Goal: Task Accomplishment & Management: Use online tool/utility

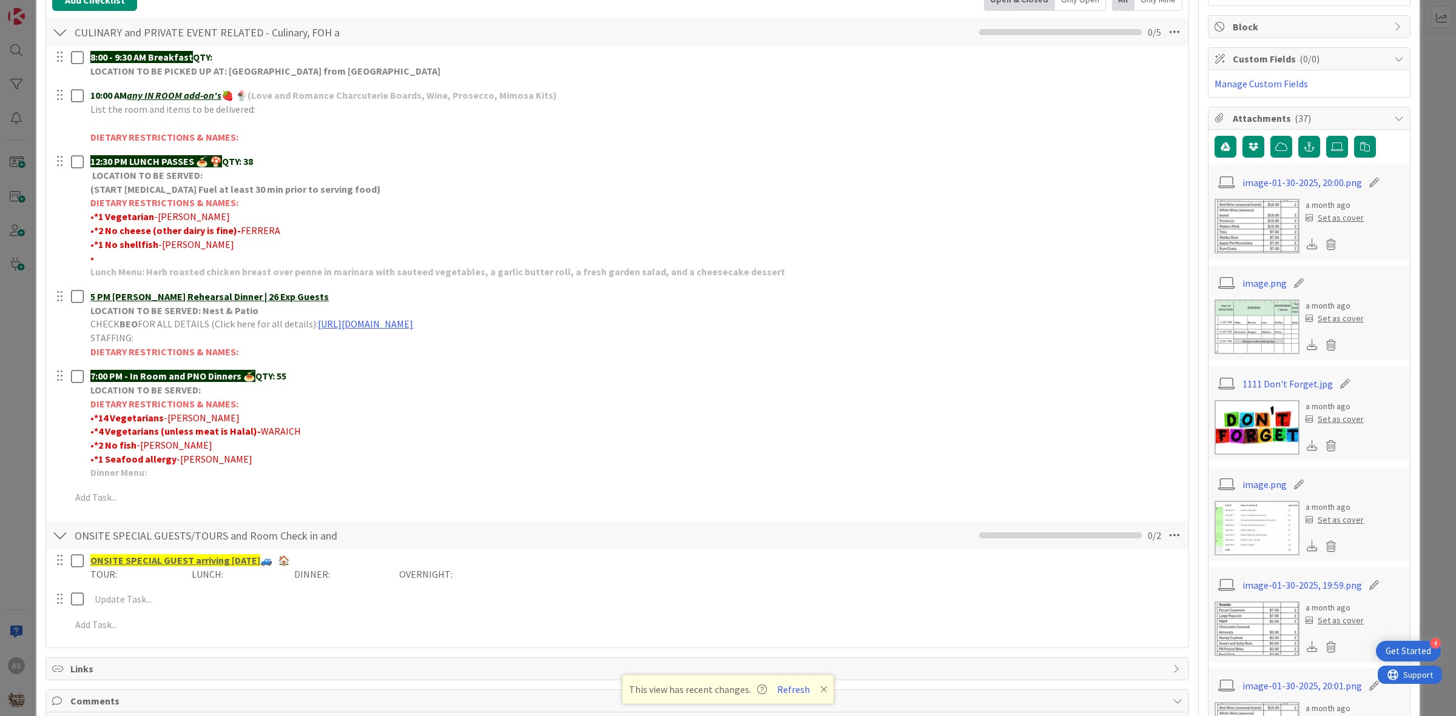
scroll to position [152, 0]
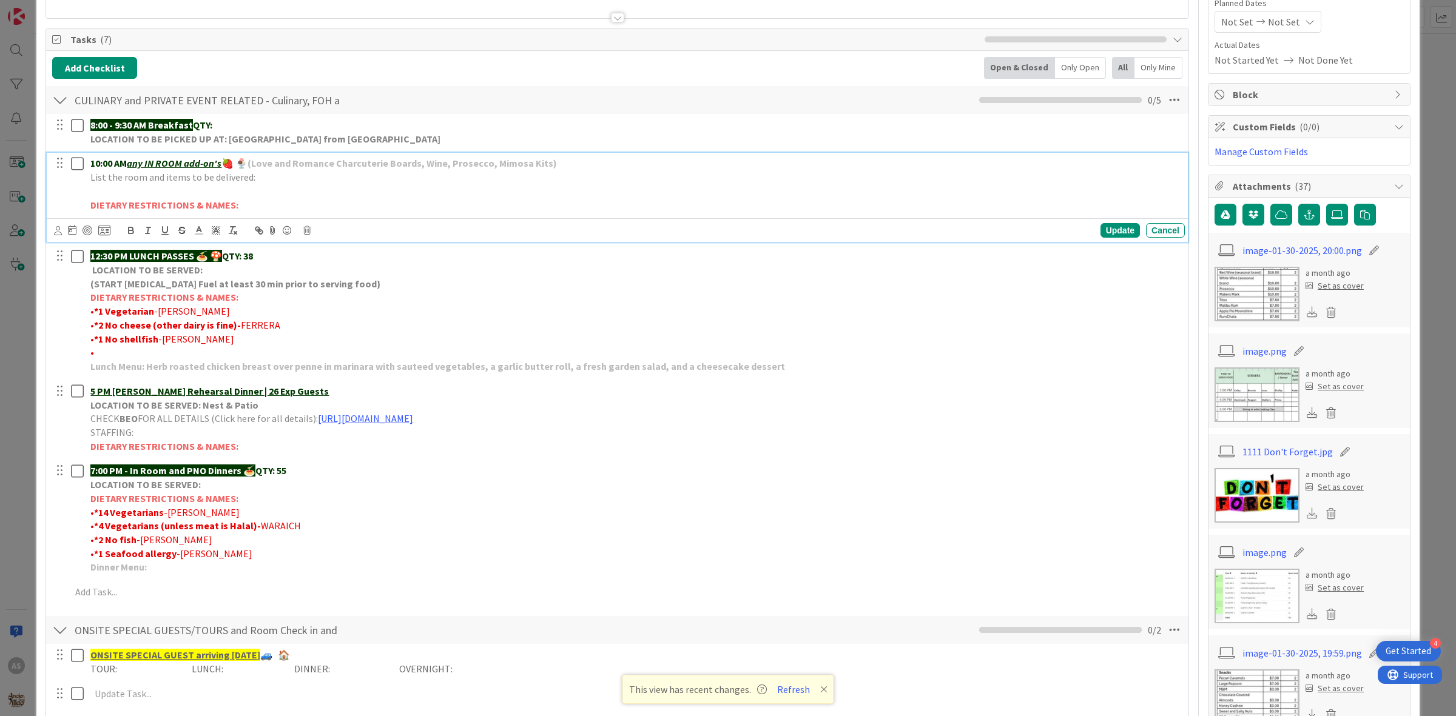
click at [135, 195] on p at bounding box center [634, 191] width 1089 height 14
drag, startPoint x: 155, startPoint y: 193, endPoint x: 83, endPoint y: 190, distance: 71.6
click at [83, 190] on div "10:00 AM any IN ROOM add-on's 🍓 🍨 (Love and Romance Charcuterie Boards, Wine, P…" at bounding box center [618, 184] width 1133 height 62
click at [134, 235] on icon "button" at bounding box center [131, 230] width 11 height 11
click at [173, 200] on strong "DIETARY RESTRICTIONS & NAMES:" at bounding box center [164, 205] width 148 height 12
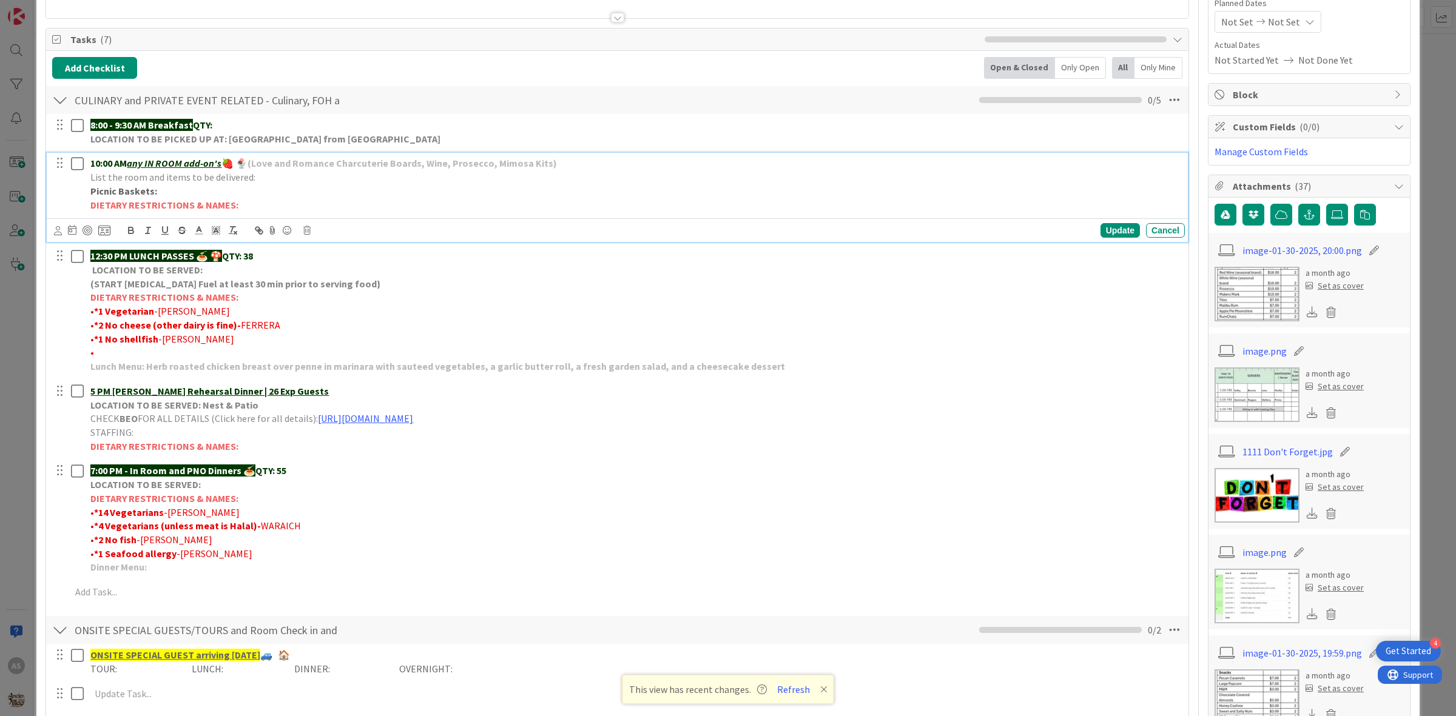
click at [195, 188] on p "Picnic Baskets:" at bounding box center [634, 191] width 1089 height 14
drag, startPoint x: 243, startPoint y: 192, endPoint x: 143, endPoint y: 232, distance: 107.5
click at [158, 192] on p "Picnic Baskets: 1x Pot of Gold" at bounding box center [634, 191] width 1089 height 14
click at [132, 237] on button "button" at bounding box center [131, 230] width 17 height 15
click at [249, 198] on p "Picnic Baskets: 1x Pot of Gold" at bounding box center [634, 191] width 1089 height 14
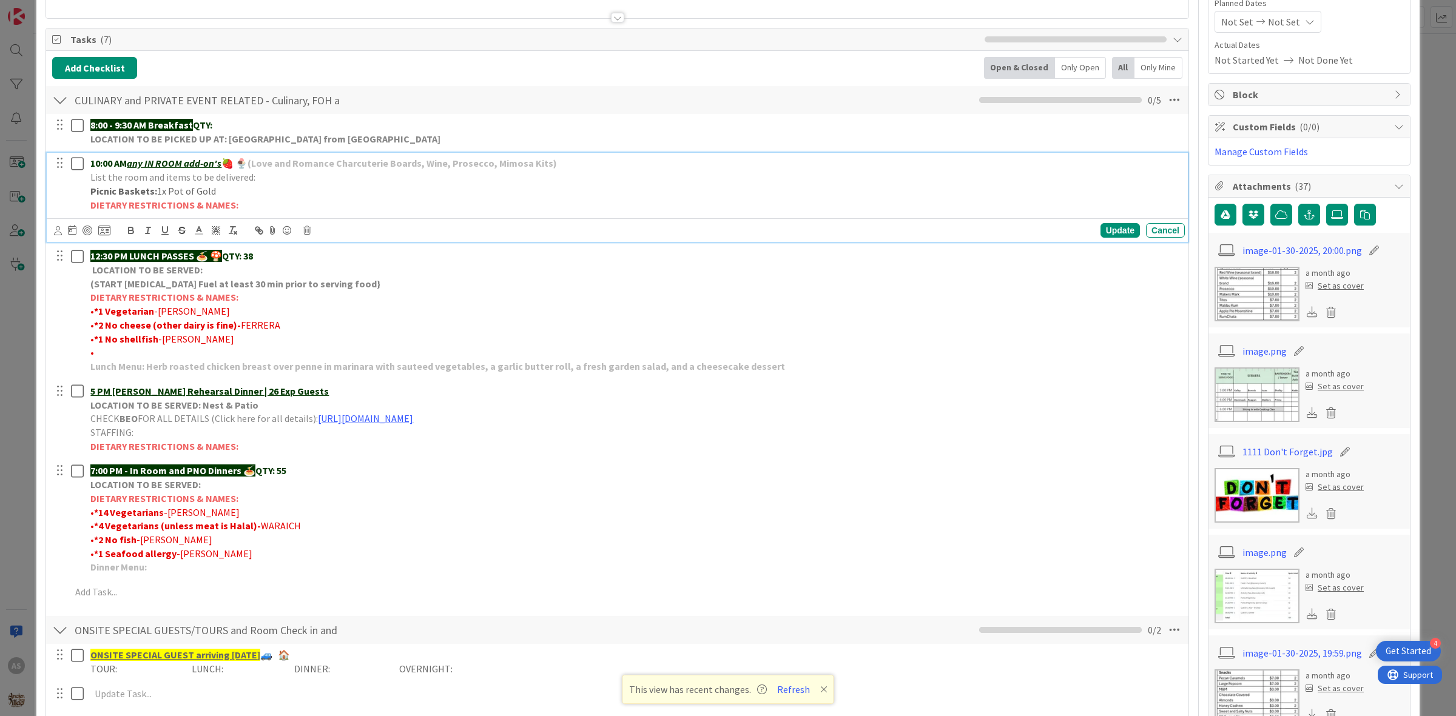
click at [1108, 239] on div "Update Cancel" at bounding box center [619, 230] width 1131 height 17
click at [1107, 234] on div "Update" at bounding box center [1119, 230] width 39 height 15
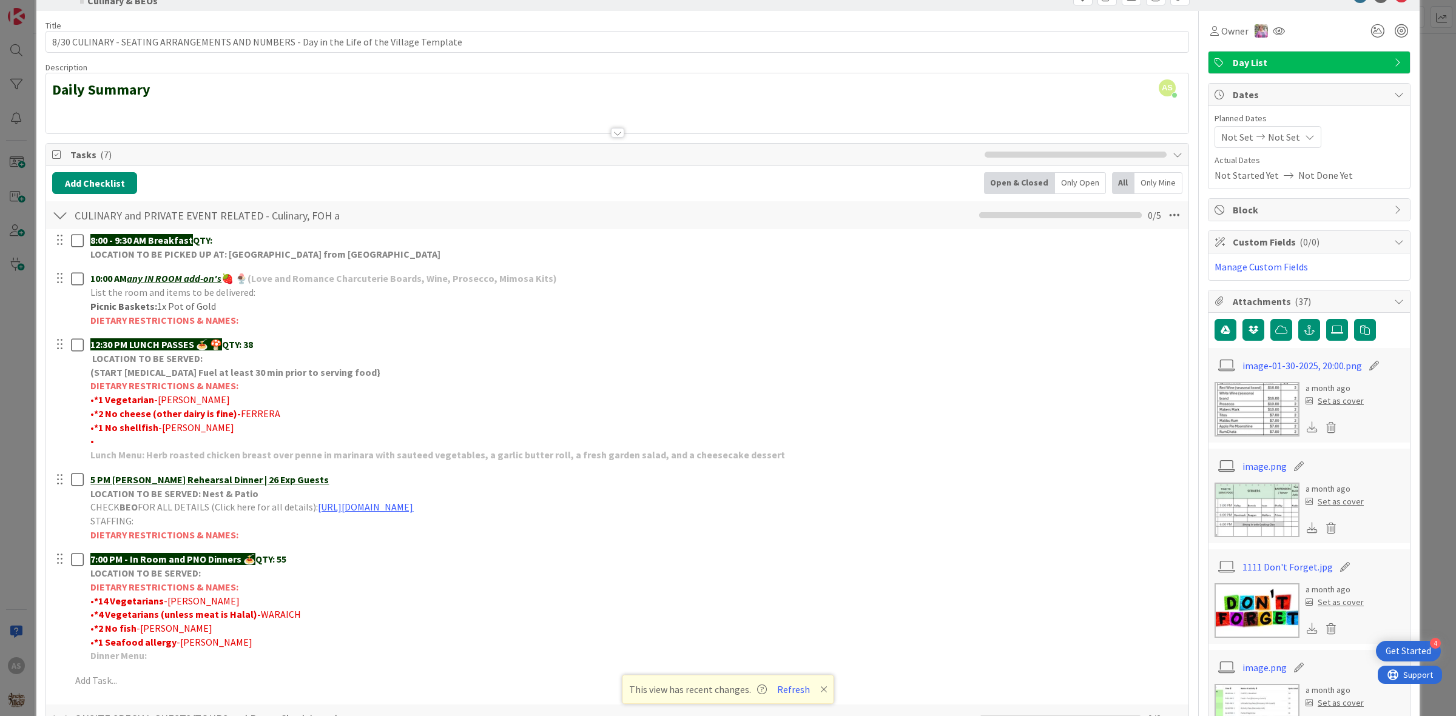
scroll to position [0, 0]
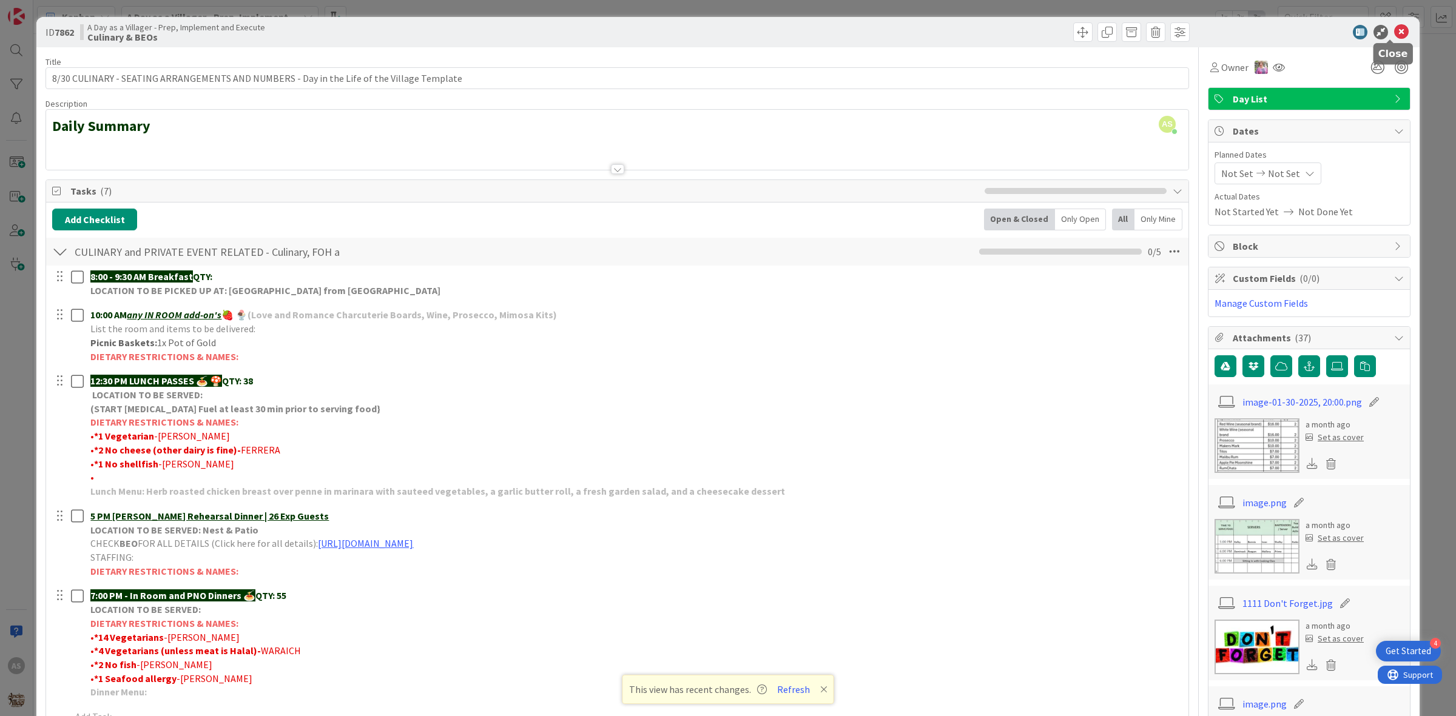
click at [1394, 28] on icon at bounding box center [1401, 32] width 15 height 15
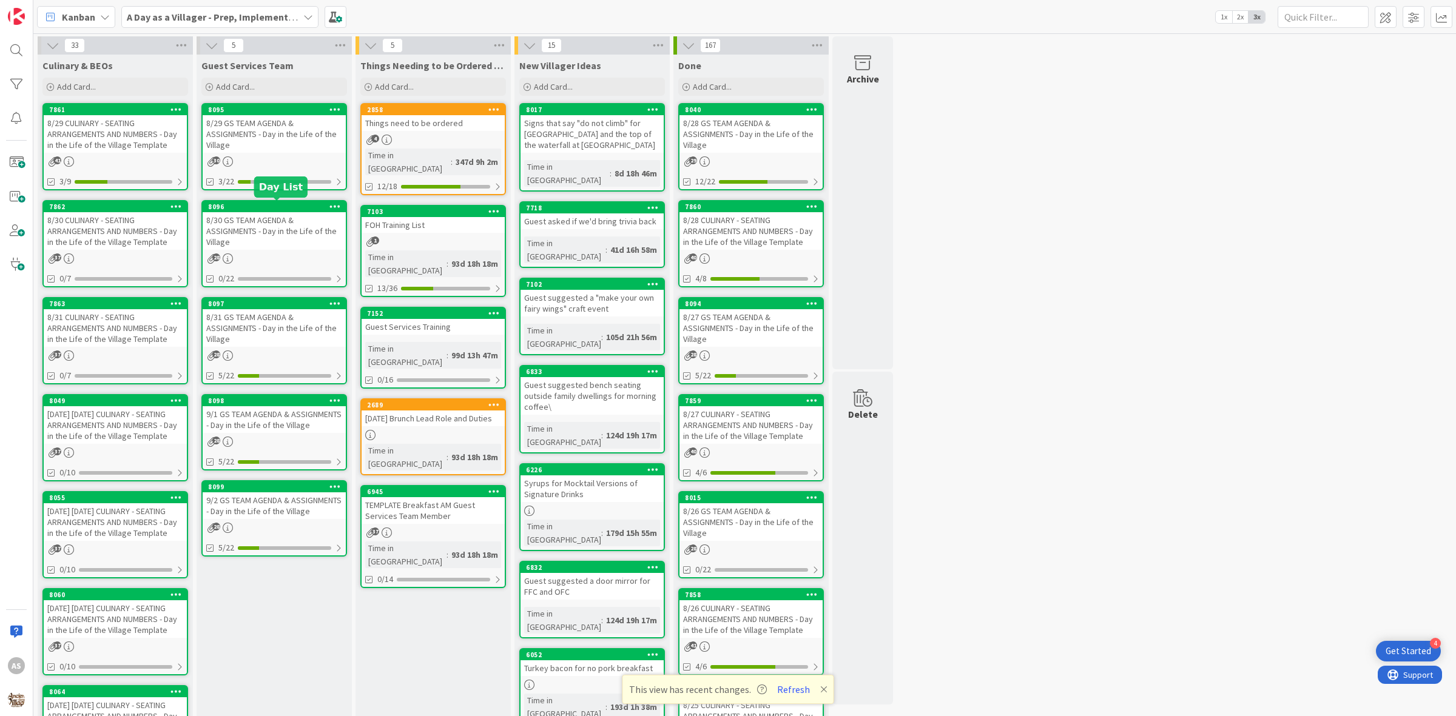
click at [270, 161] on div "30" at bounding box center [274, 161] width 143 height 10
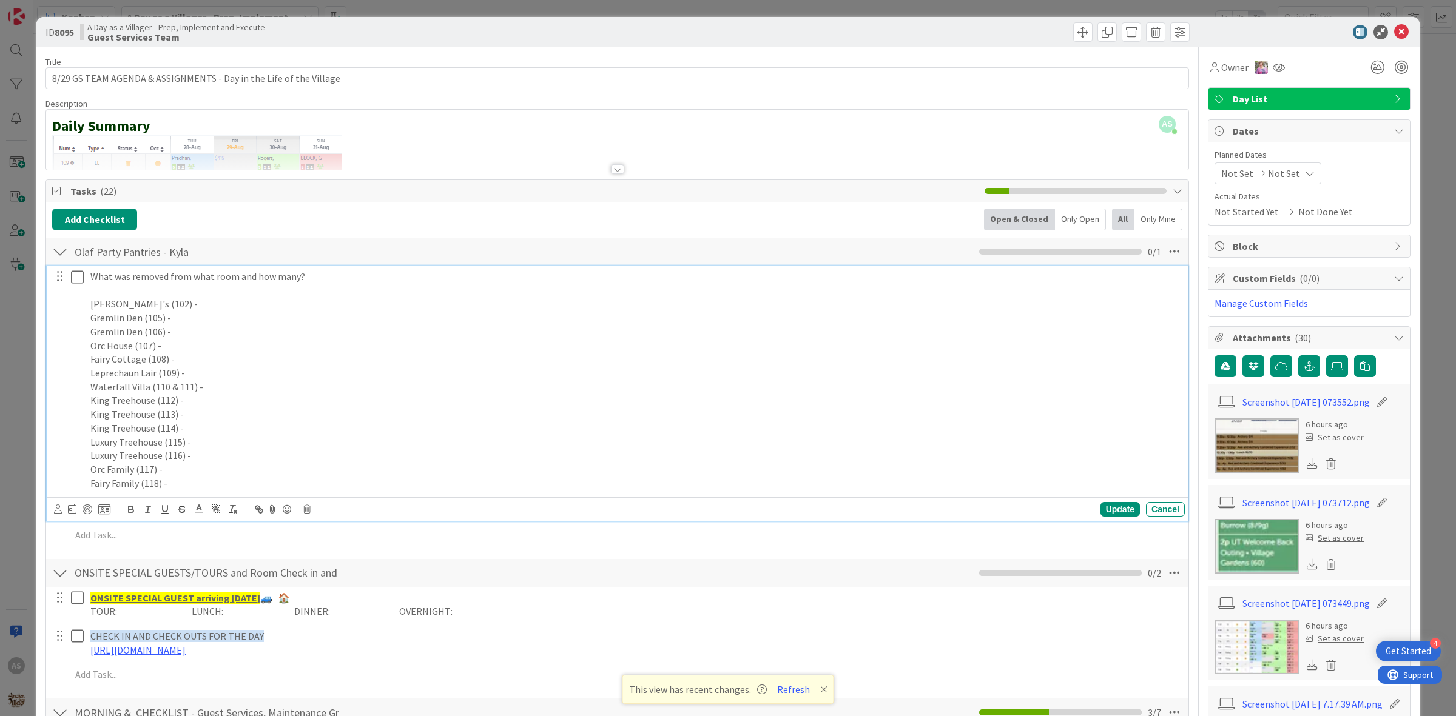
click at [181, 344] on p "Orc House (107) -" at bounding box center [634, 346] width 1089 height 14
click at [220, 349] on p "Orc House (107) - 1x Beef Stick, 1 Orange Juice" at bounding box center [634, 346] width 1089 height 14
click at [188, 402] on p "King Treehouse (112) -" at bounding box center [634, 401] width 1089 height 14
drag, startPoint x: 285, startPoint y: 345, endPoint x: 162, endPoint y: 346, distance: 123.1
click at [162, 346] on p "Orc House (107) - 1x Beef Stick, 1x Orange Juice" at bounding box center [634, 346] width 1089 height 14
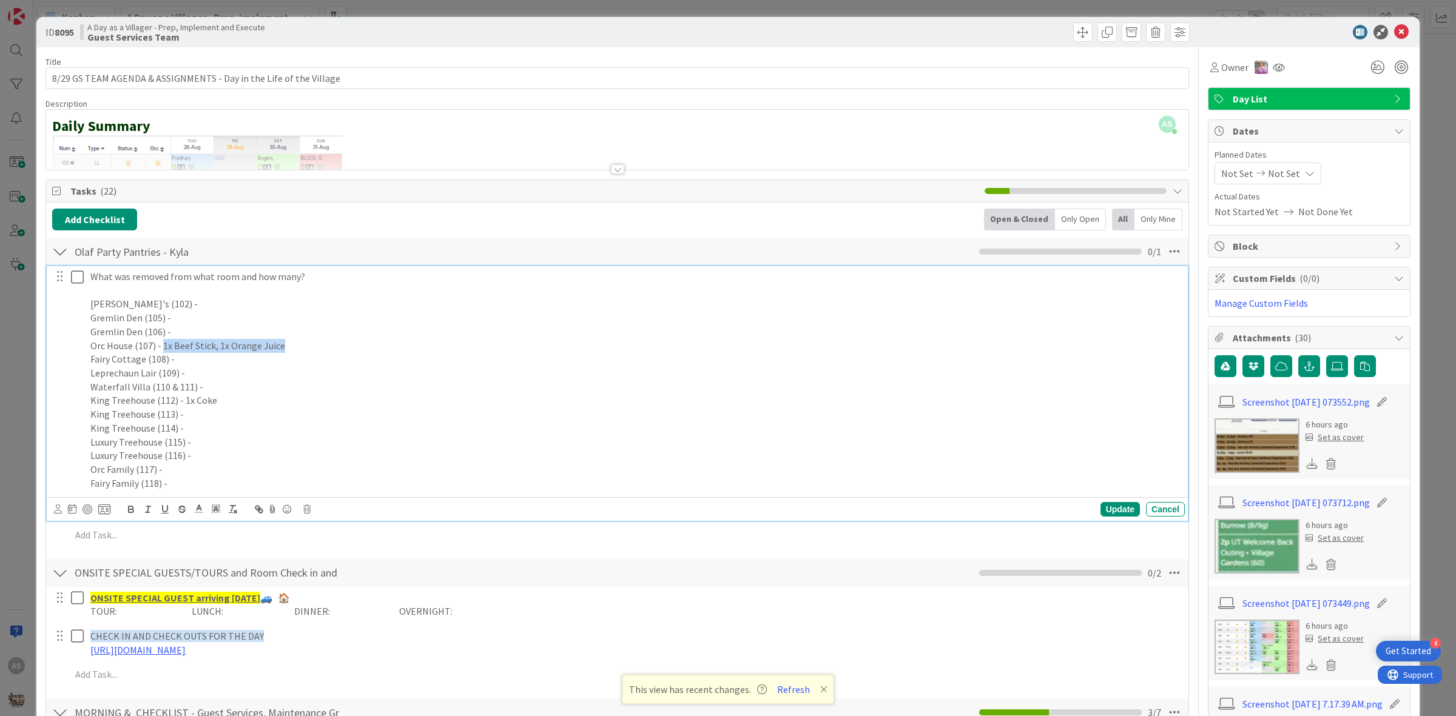
copy p "1x Beef Stick, 1x Orange Juice"
click at [258, 408] on p "King Treehouse (113) -" at bounding box center [634, 415] width 1089 height 14
click at [1102, 511] on div "Update" at bounding box center [1119, 509] width 39 height 15
click at [76, 271] on icon at bounding box center [80, 277] width 18 height 15
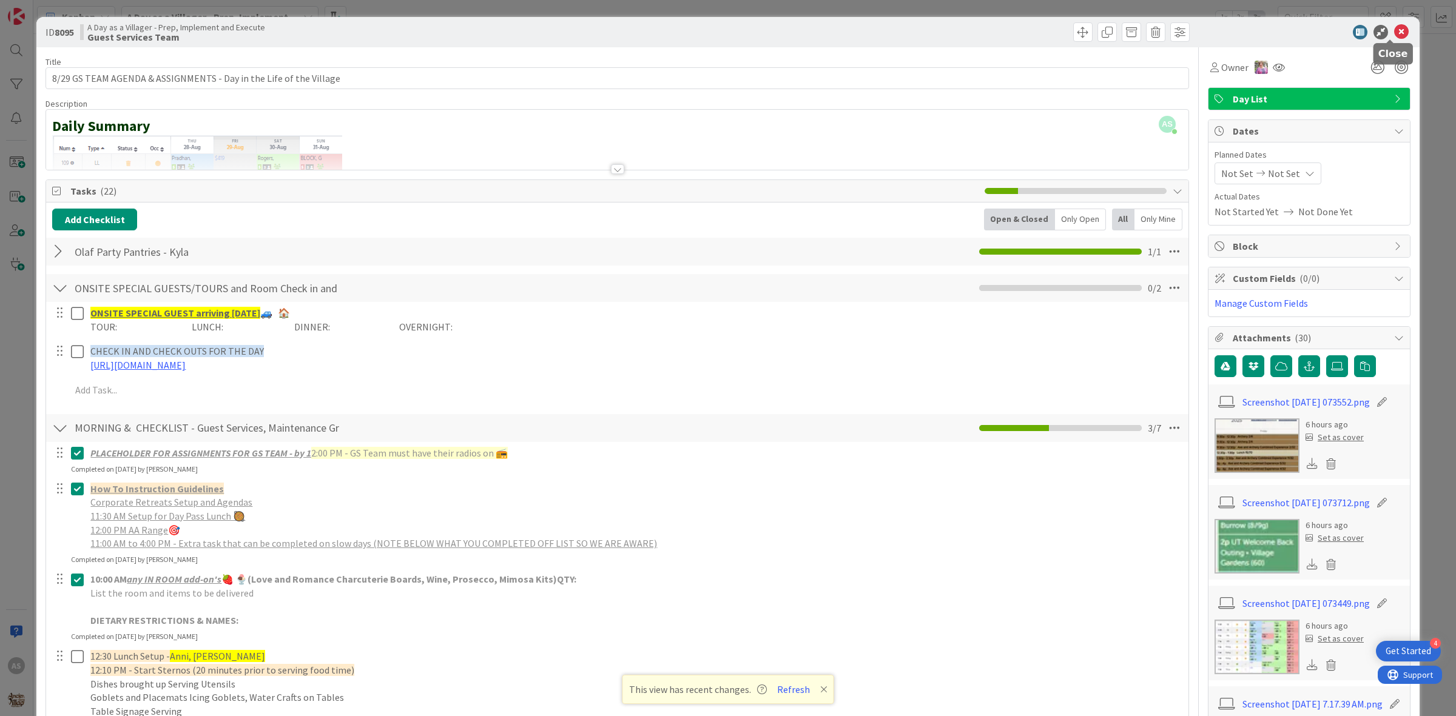
click at [1394, 29] on icon at bounding box center [1401, 32] width 15 height 15
